Goal: Transaction & Acquisition: Purchase product/service

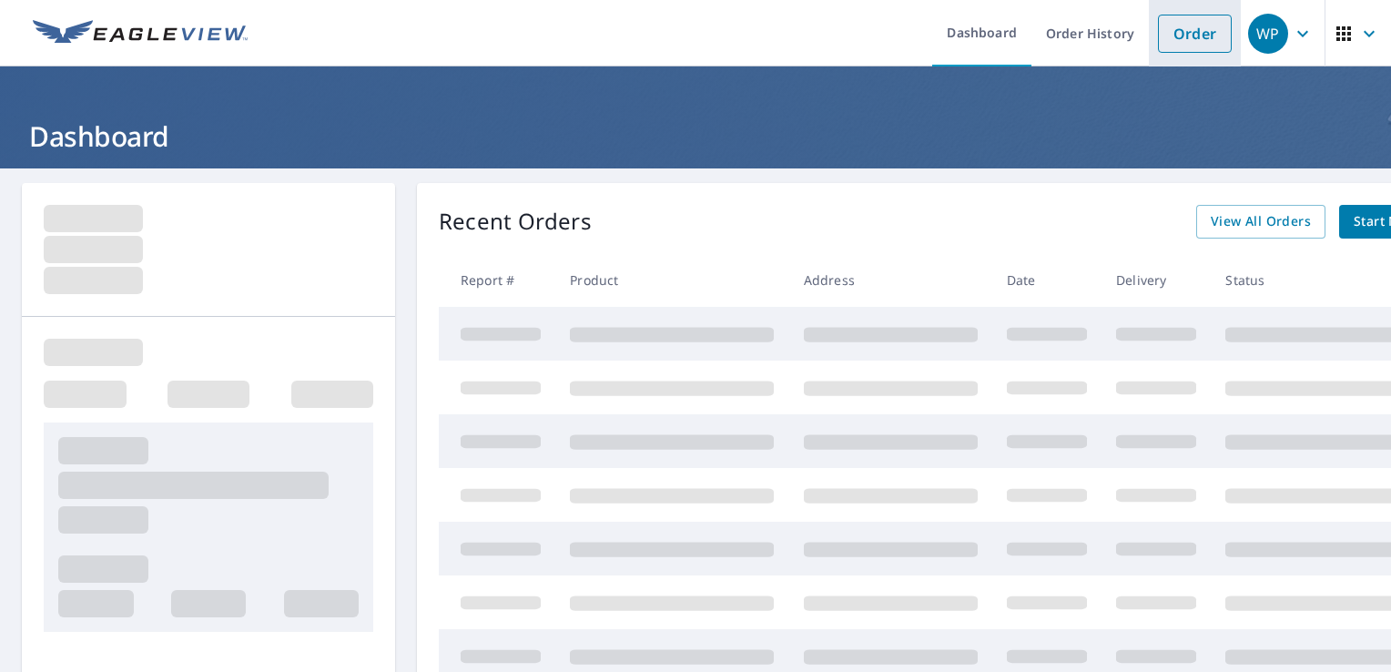
click at [1176, 28] on link "Order" at bounding box center [1195, 34] width 74 height 38
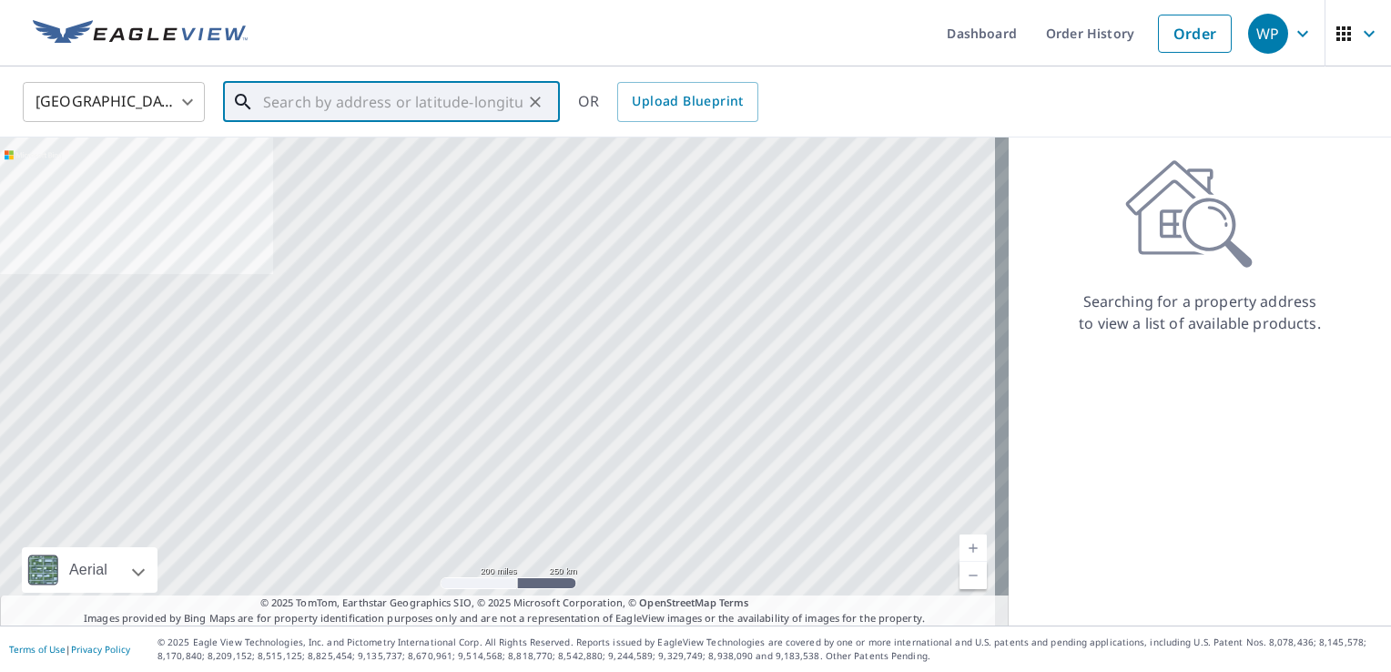
click at [283, 99] on input "text" at bounding box center [393, 101] width 260 height 51
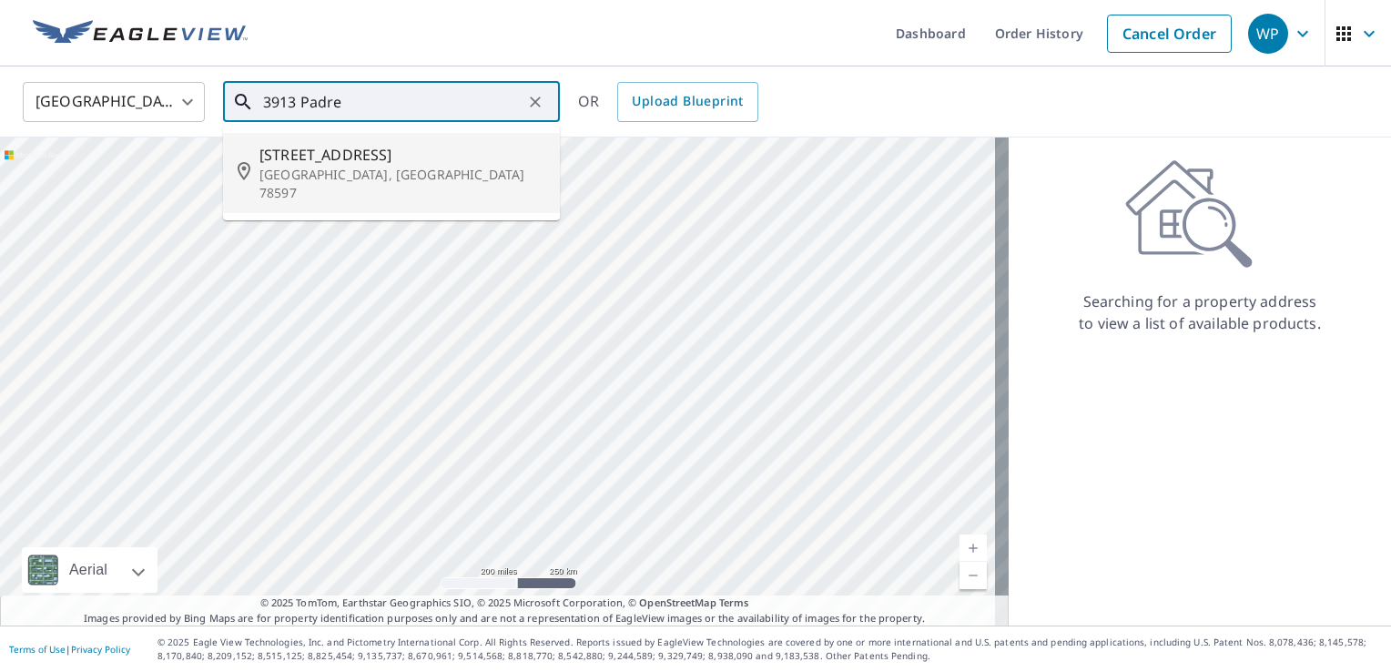
click at [357, 159] on span "[STREET_ADDRESS]" at bounding box center [403, 155] width 286 height 22
type input "[STREET_ADDRESS]"
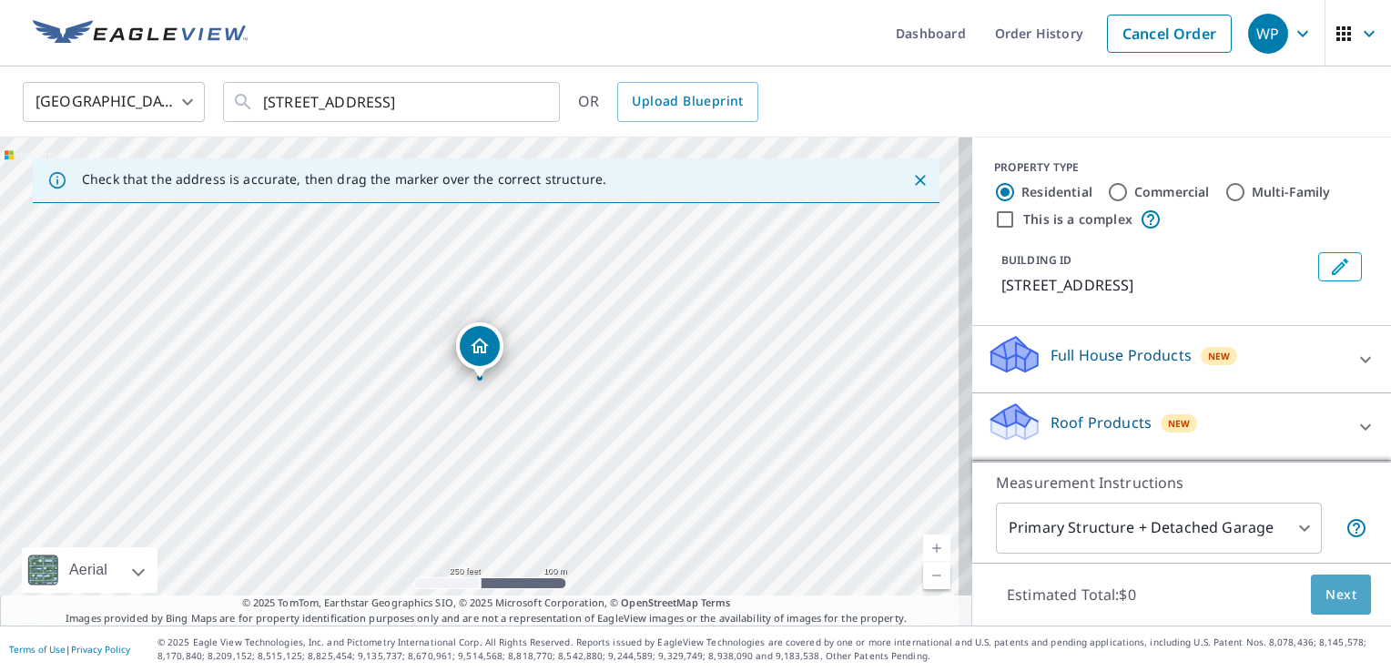
click at [1326, 590] on span "Next" at bounding box center [1341, 595] width 31 height 23
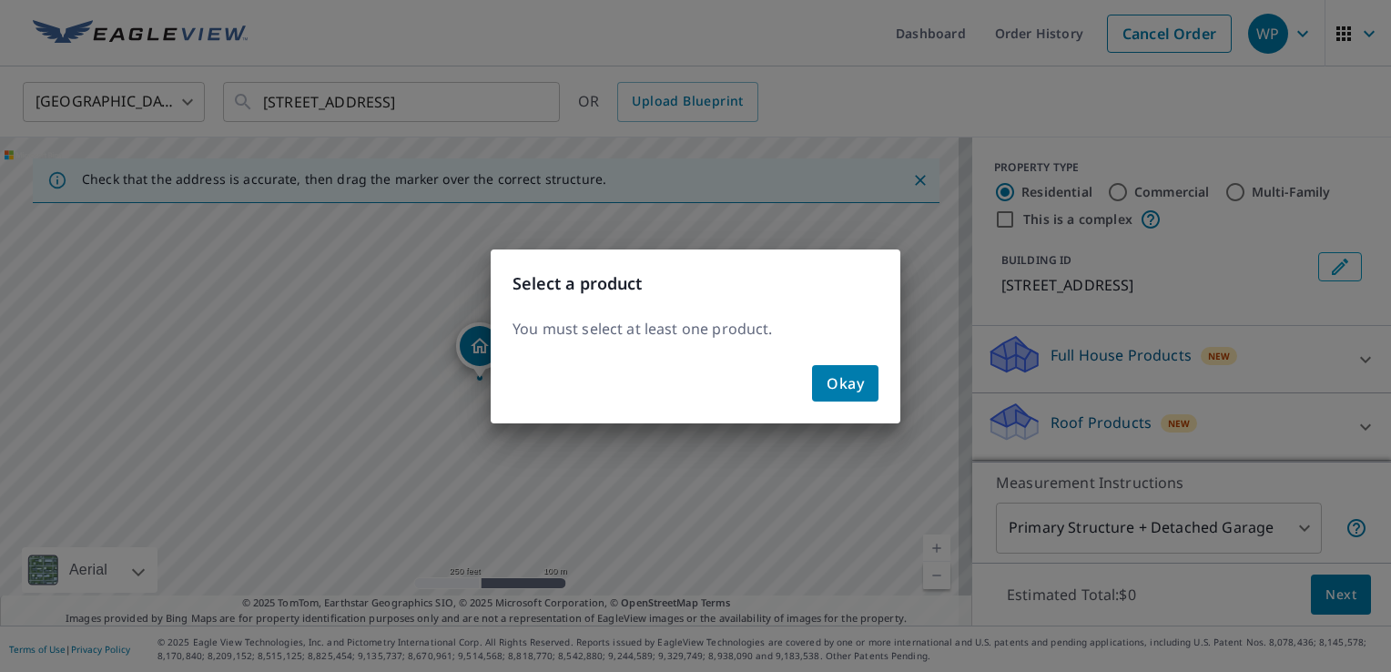
click at [852, 216] on div "Select a product You must select at least one product. Okay" at bounding box center [695, 336] width 1391 height 672
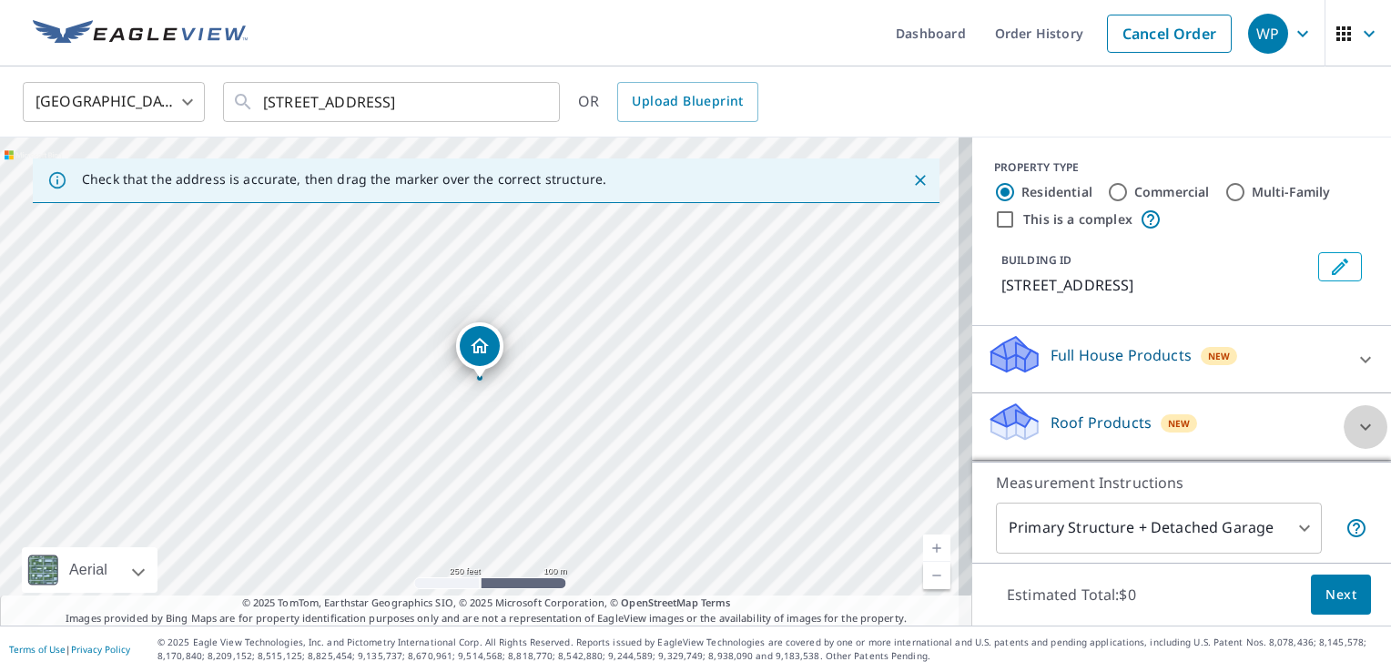
click at [1360, 430] on icon at bounding box center [1365, 426] width 11 height 6
click at [1355, 438] on icon at bounding box center [1366, 427] width 22 height 22
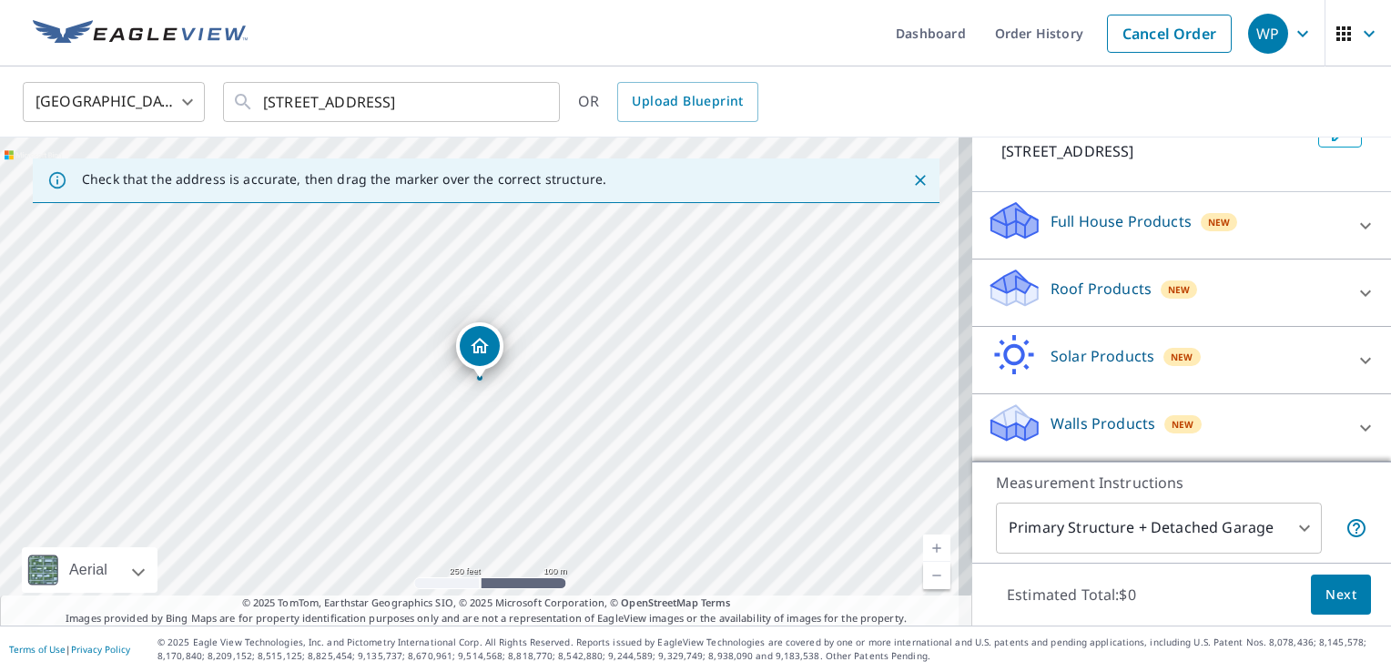
click at [1360, 292] on icon at bounding box center [1365, 293] width 11 height 6
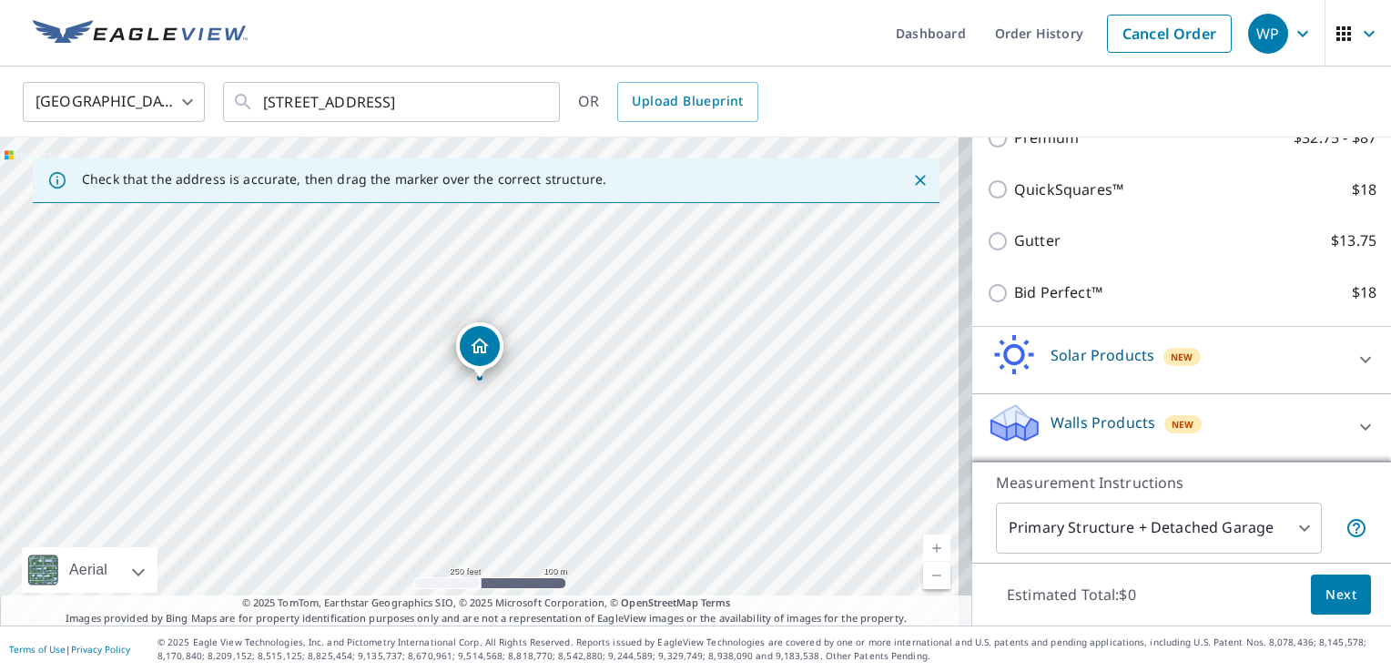
scroll to position [363, 0]
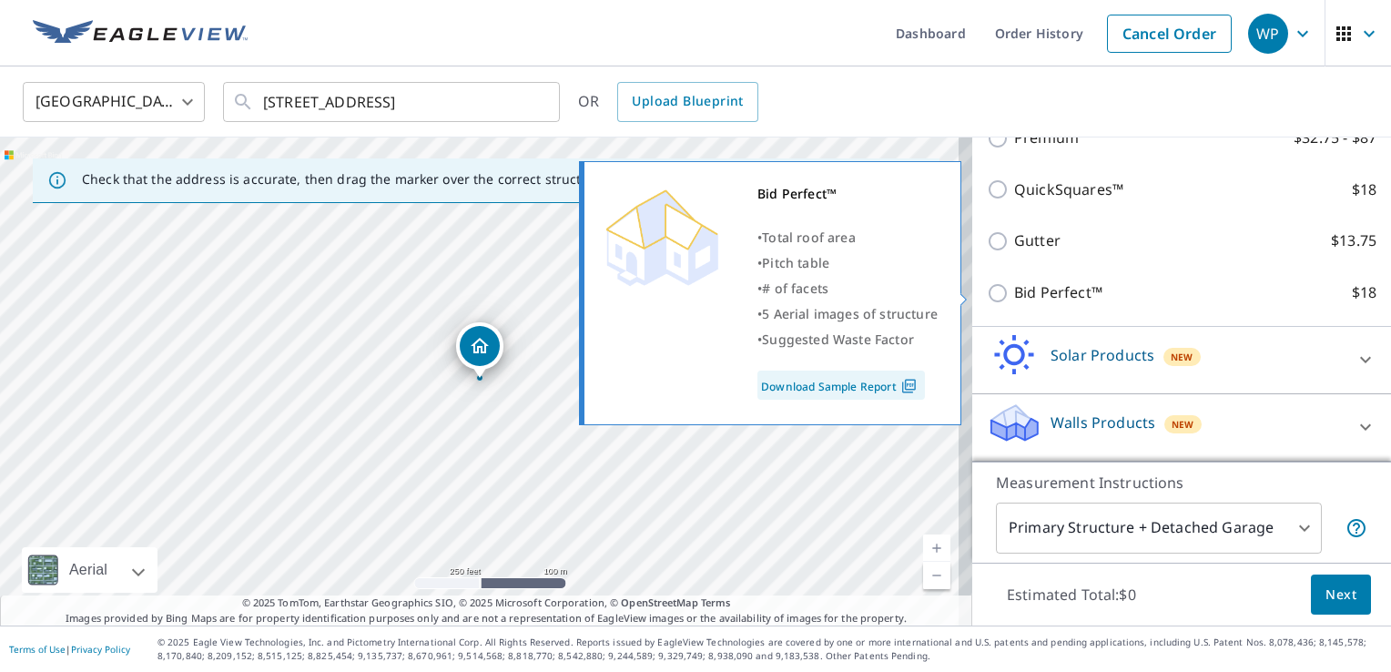
click at [987, 290] on input "Bid Perfect™ $18" at bounding box center [1000, 293] width 27 height 22
checkbox input "true"
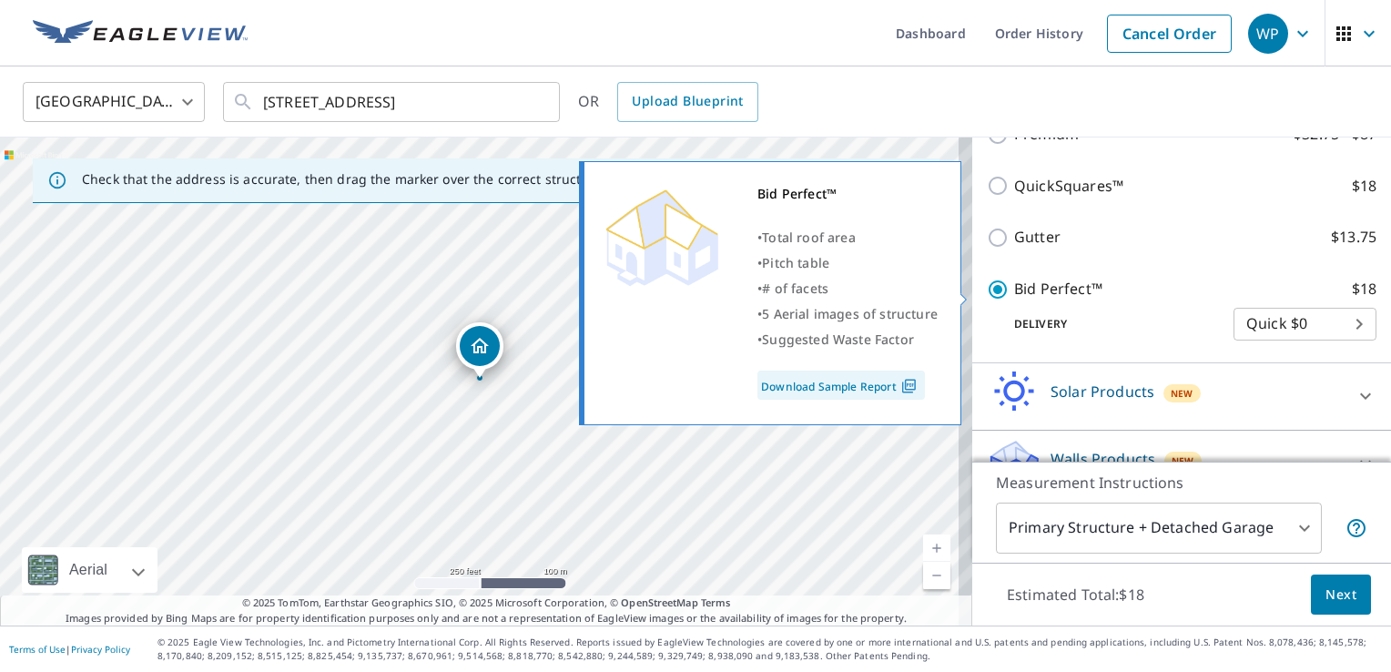
scroll to position [382, 0]
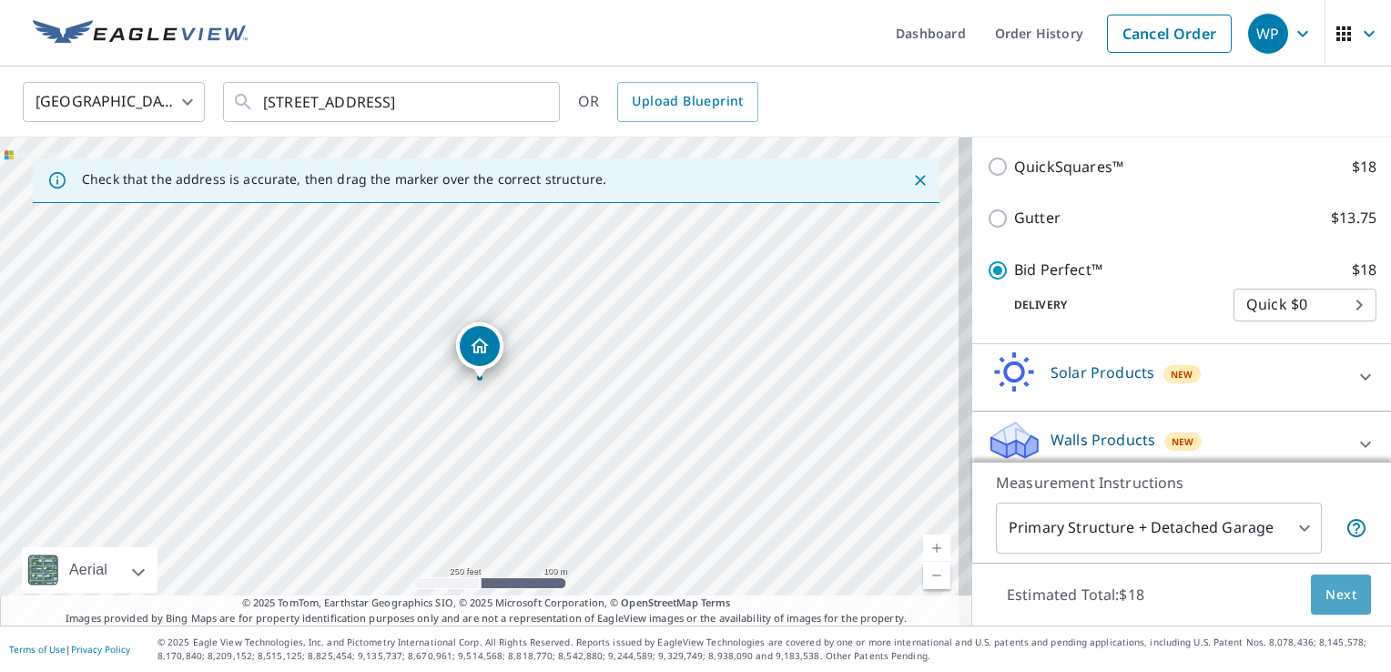
click at [1333, 595] on span "Next" at bounding box center [1341, 595] width 31 height 23
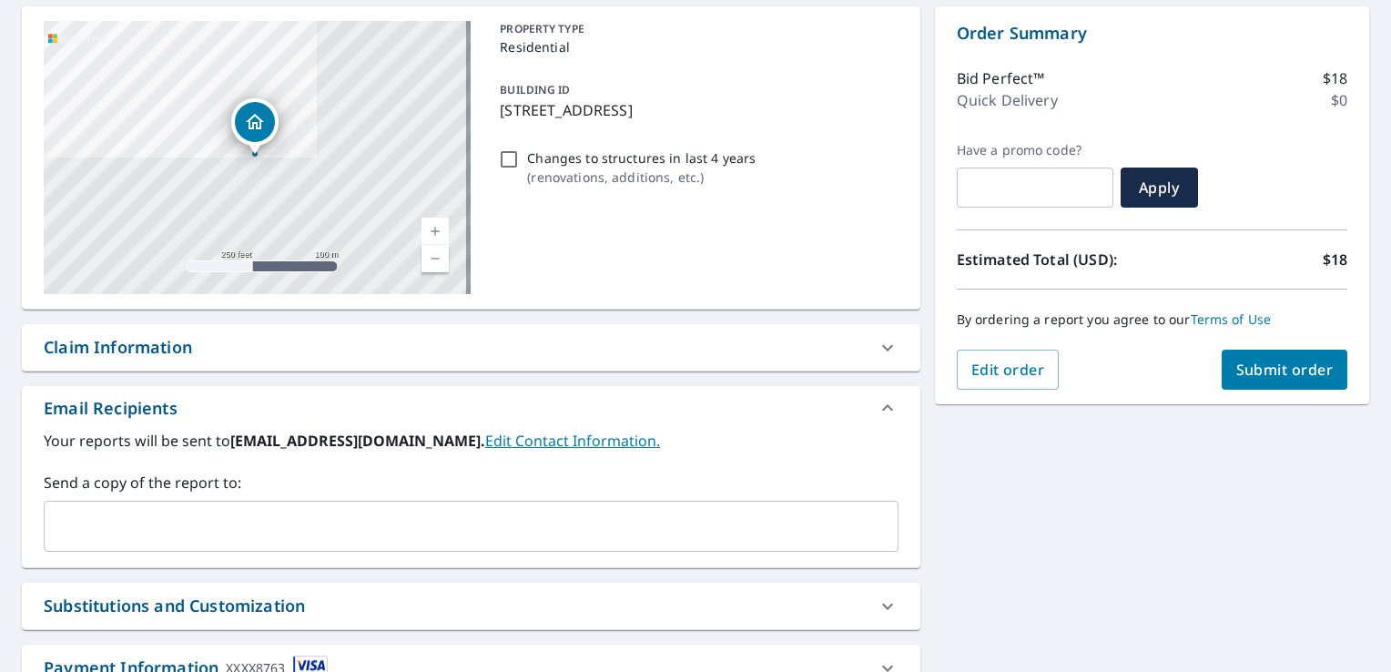
scroll to position [182, 0]
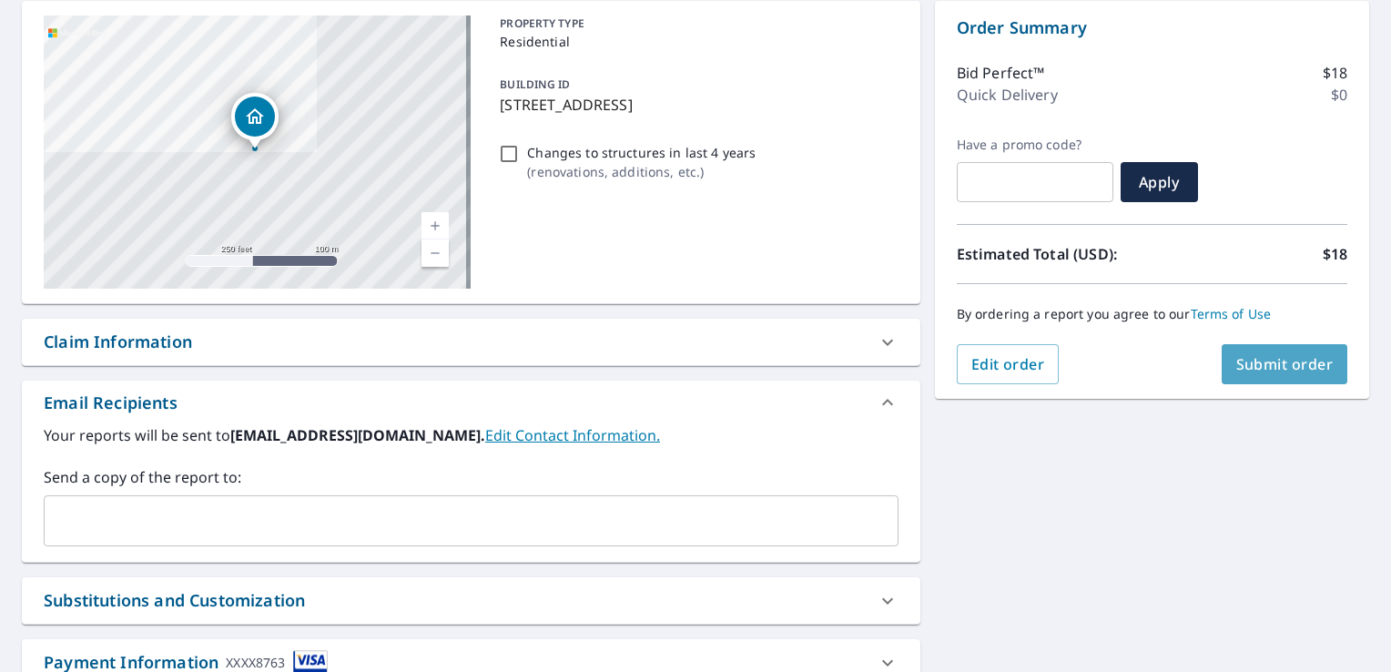
click at [1305, 355] on span "Submit order" at bounding box center [1285, 364] width 97 height 20
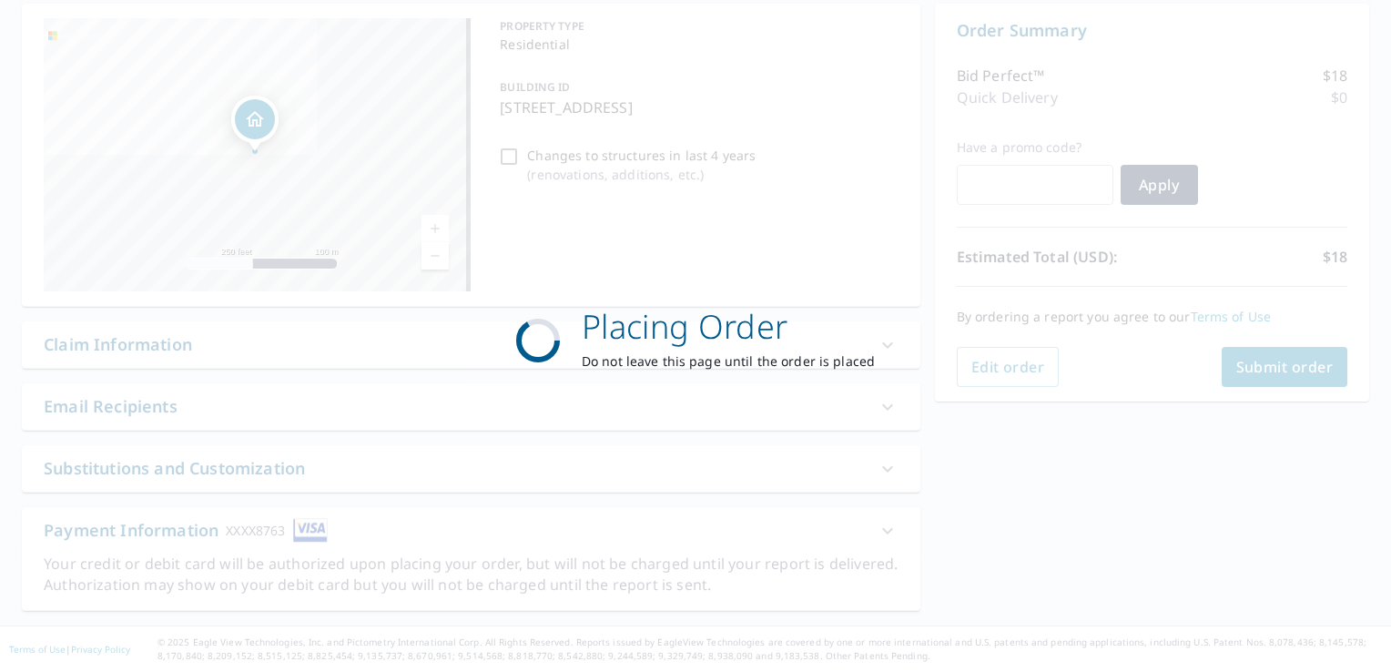
scroll to position [178, 0]
